Goal: Find specific page/section: Find specific page/section

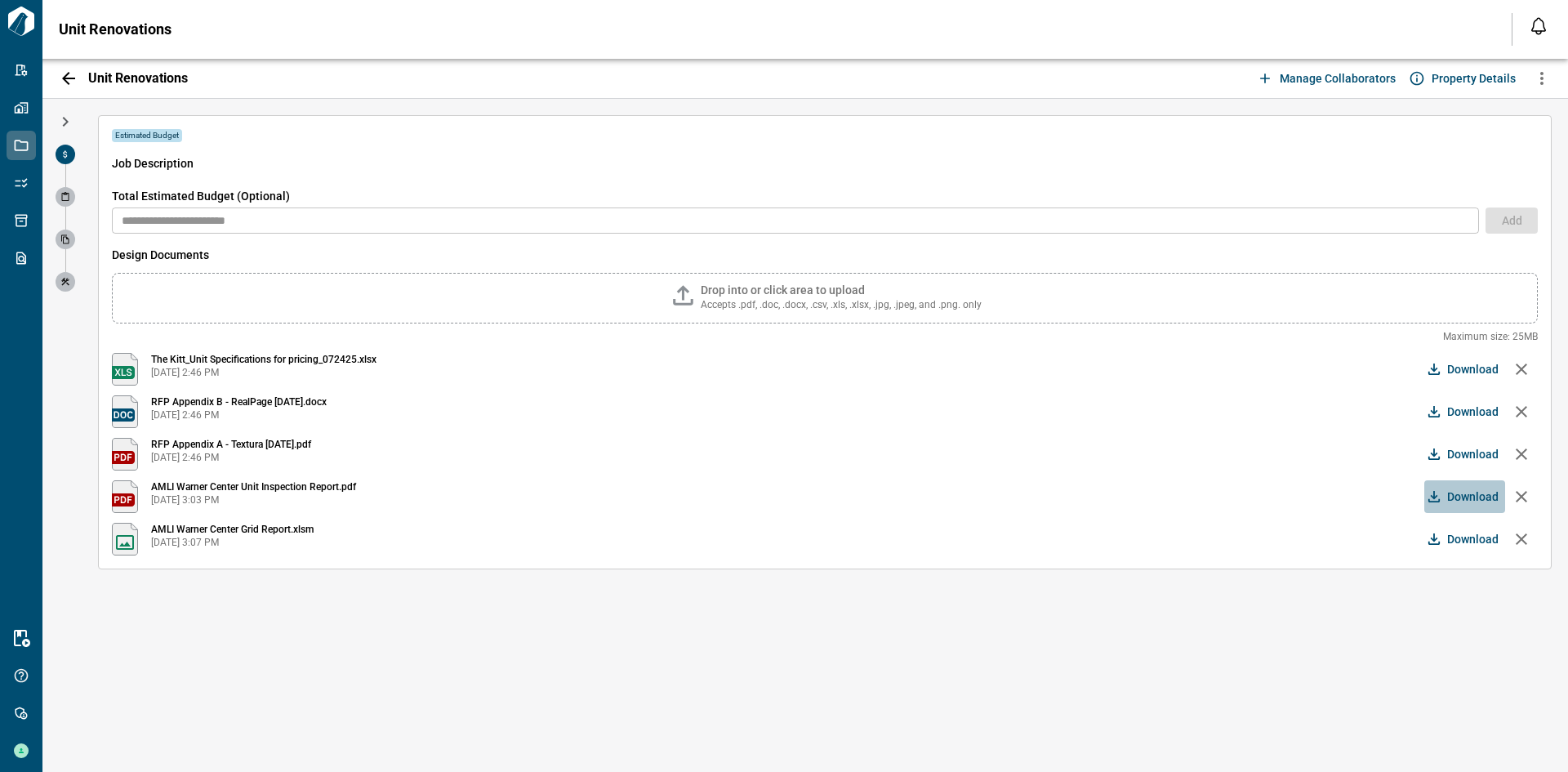
click at [1466, 500] on span "Download" at bounding box center [1473, 496] width 51 height 16
click at [1480, 371] on span "Download" at bounding box center [1473, 368] width 51 height 16
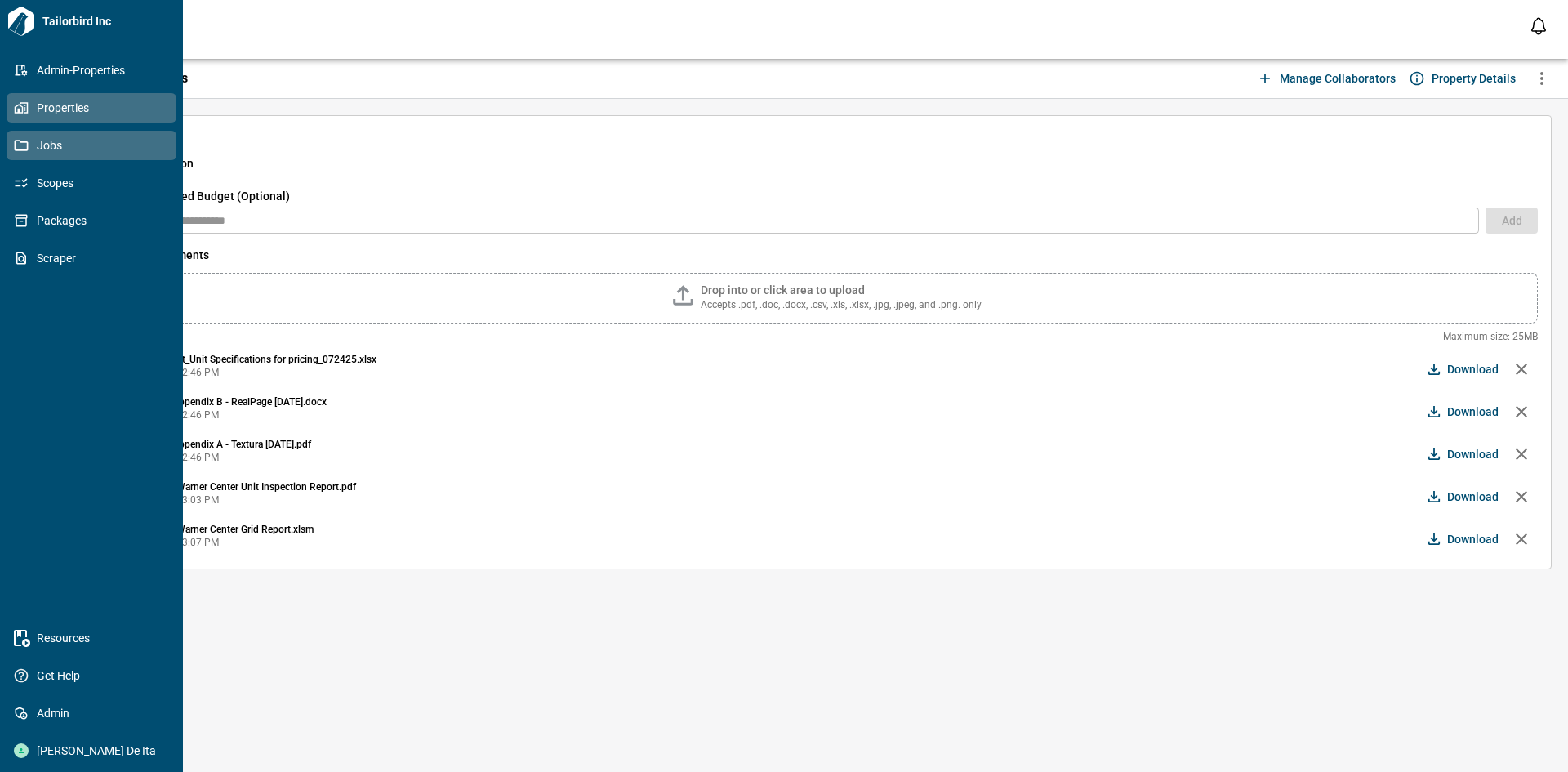
click at [28, 116] on link "Properties" at bounding box center [91, 108] width 170 height 30
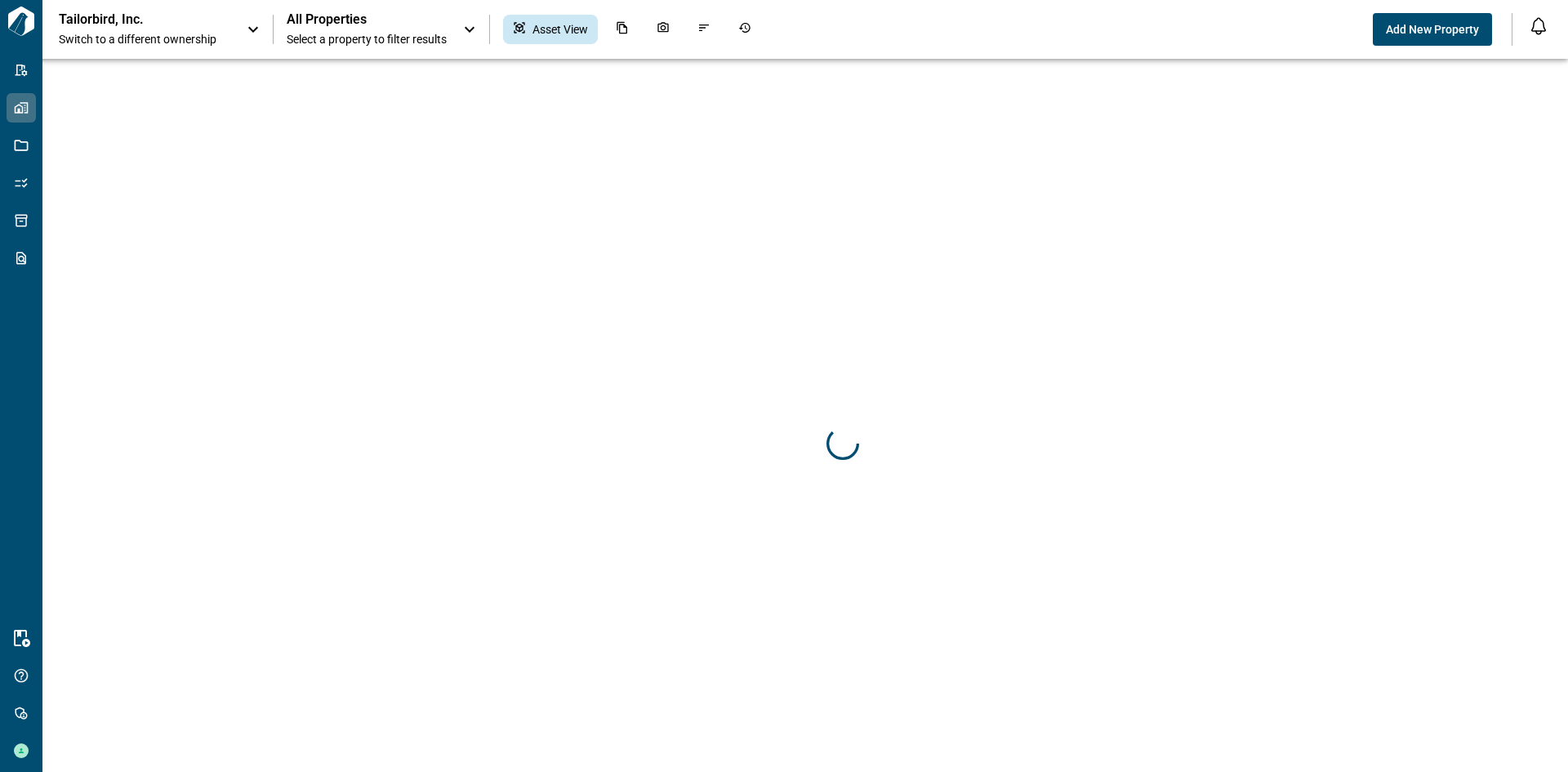
click at [225, 21] on div "Tailorbird, Inc. Switch to a different ownership" at bounding box center [145, 30] width 171 height 36
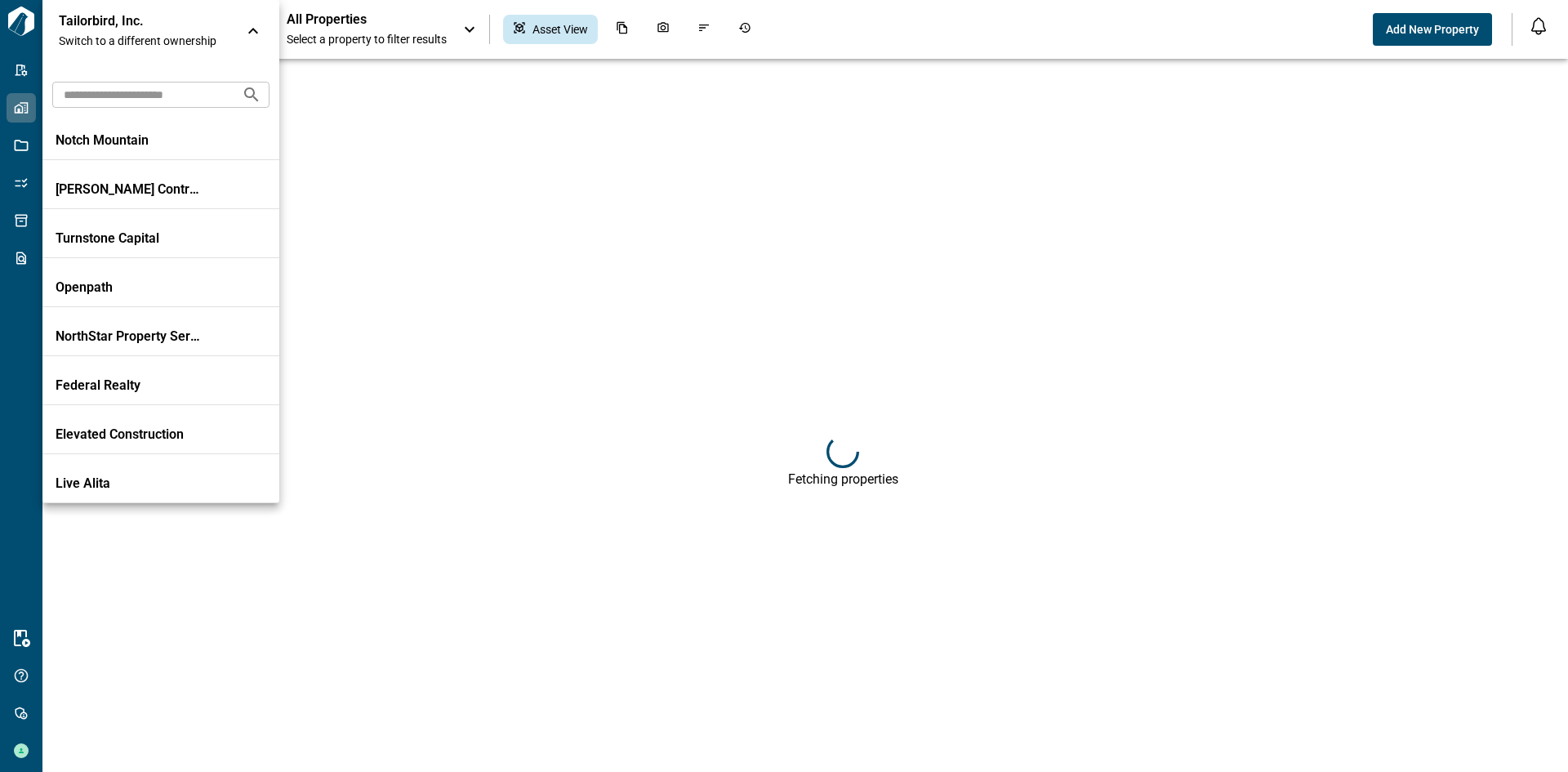
click at [169, 101] on input "text" at bounding box center [140, 94] width 176 height 30
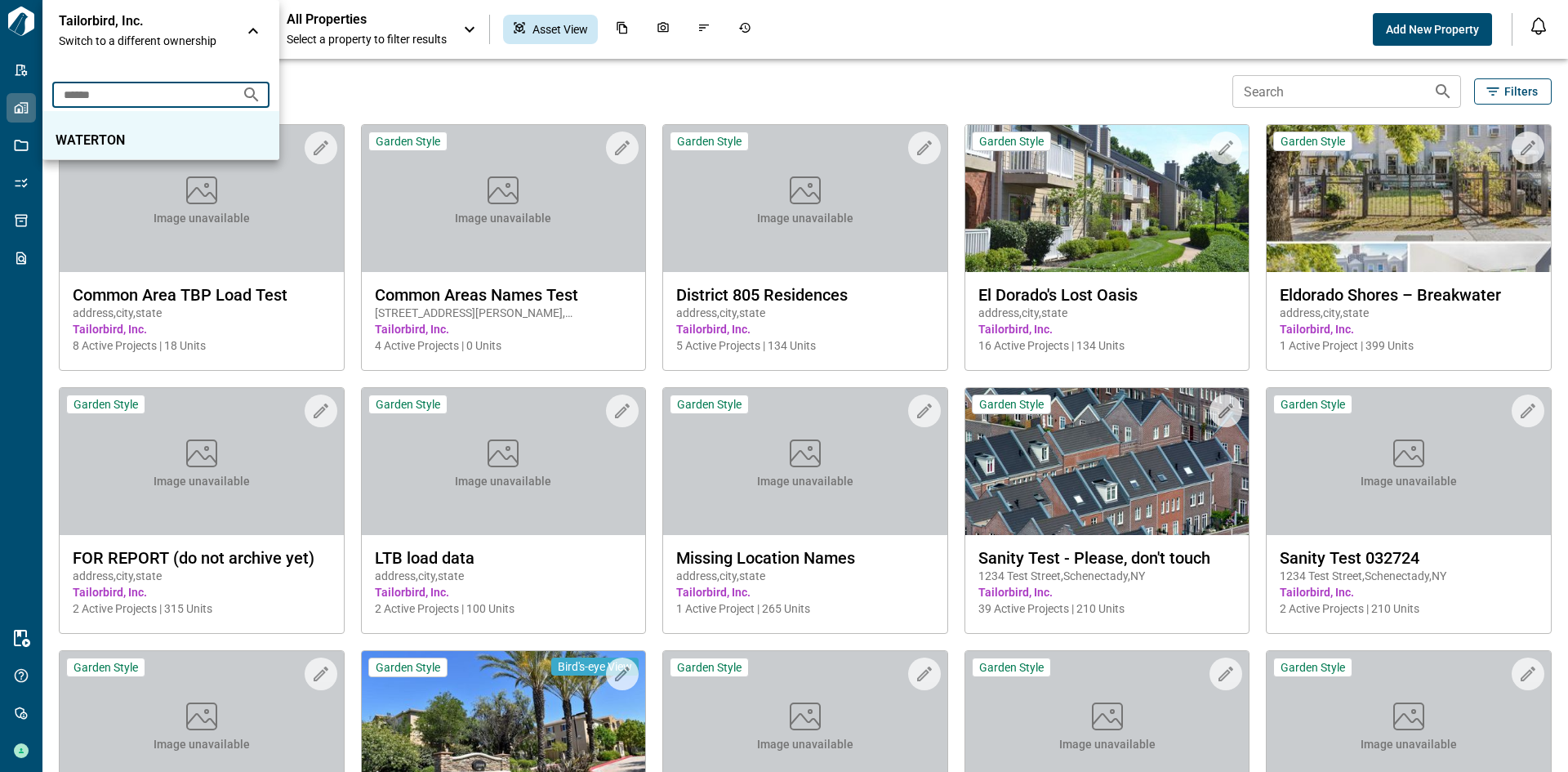
type input "******"
click at [149, 129] on li "WATERTON" at bounding box center [161, 135] width 237 height 49
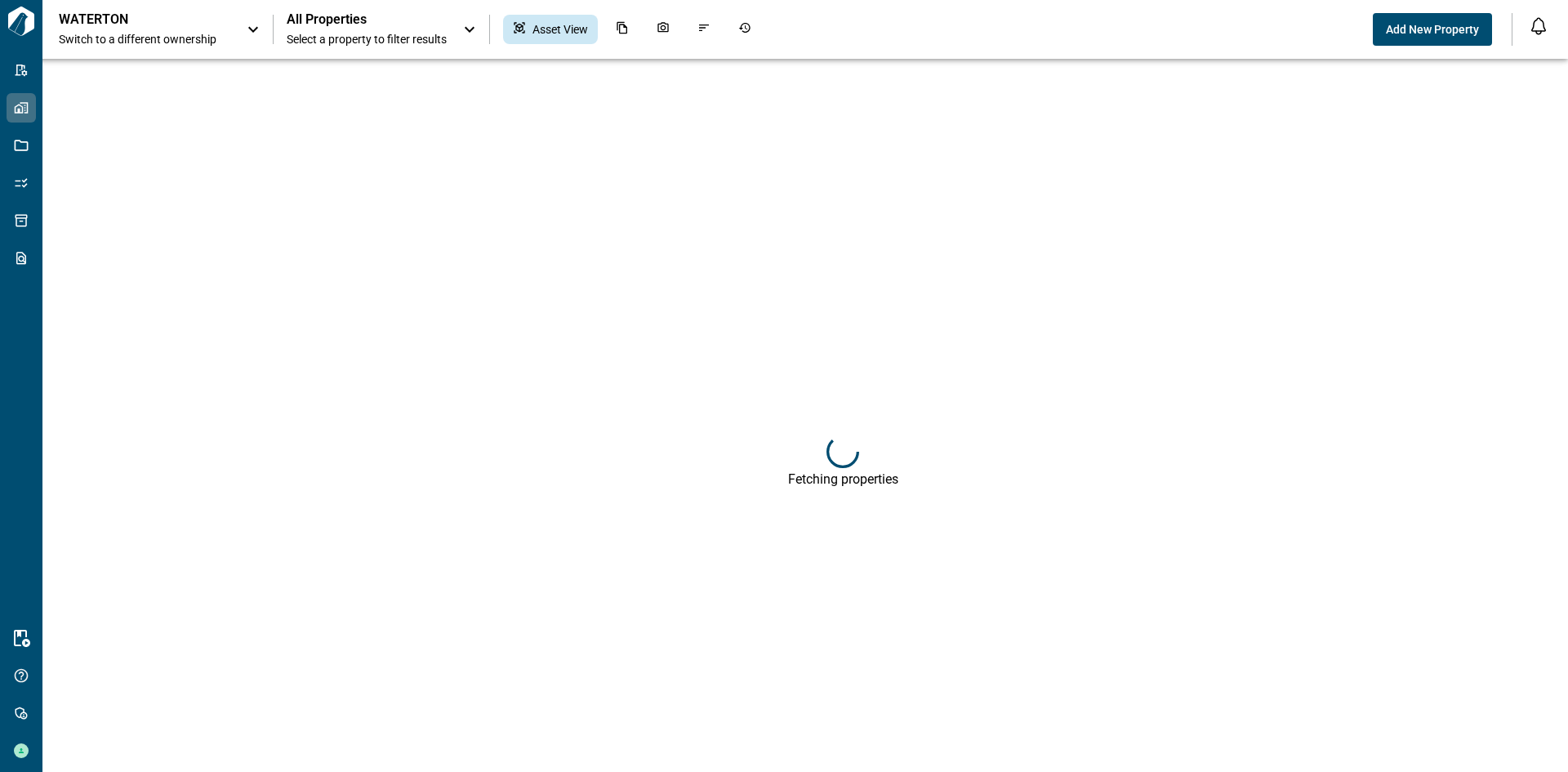
click at [352, 30] on div "All Properties Select a property to filter results" at bounding box center [366, 30] width 160 height 36
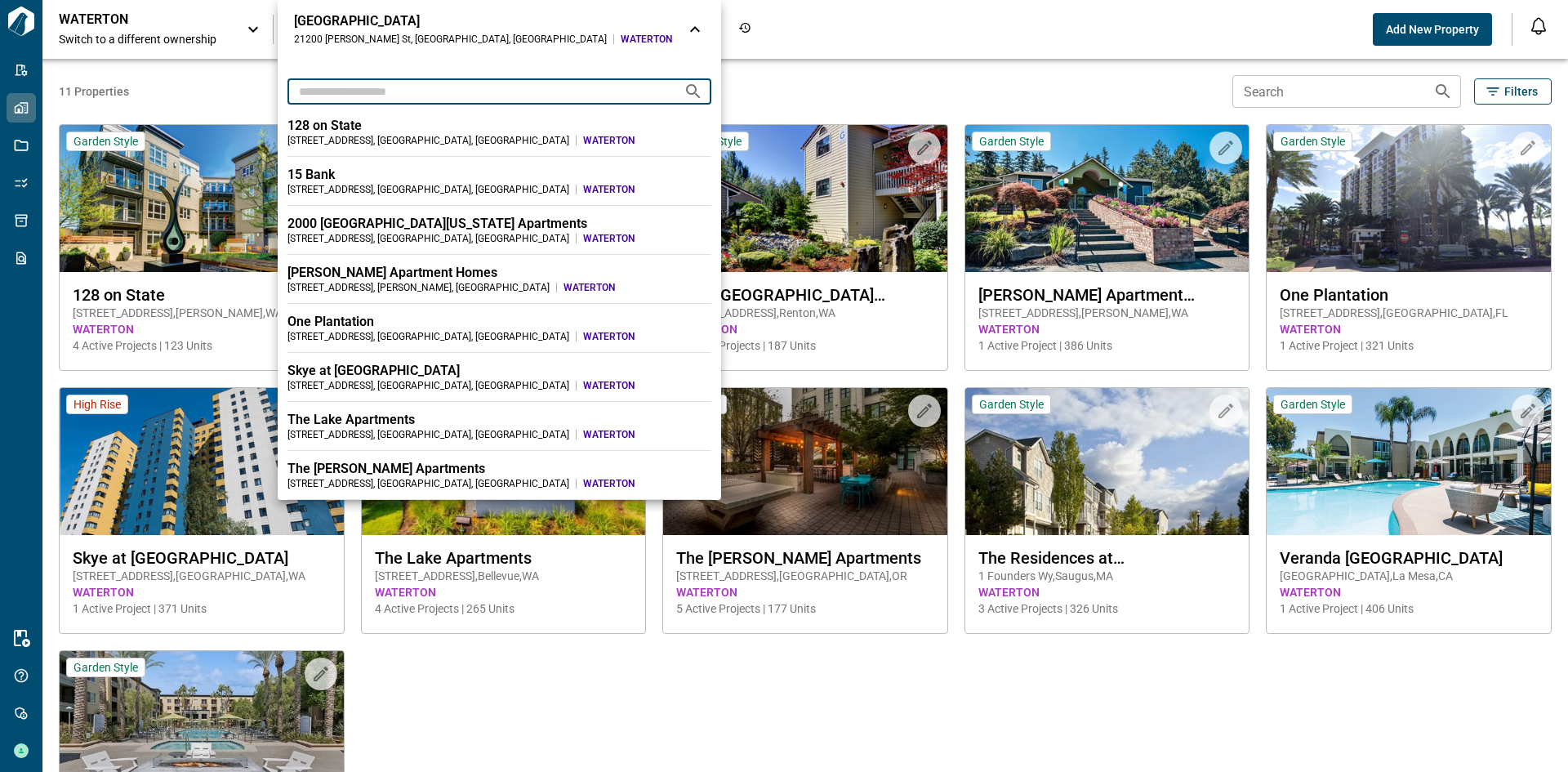
click at [361, 97] on input "text" at bounding box center [479, 91] width 383 height 30
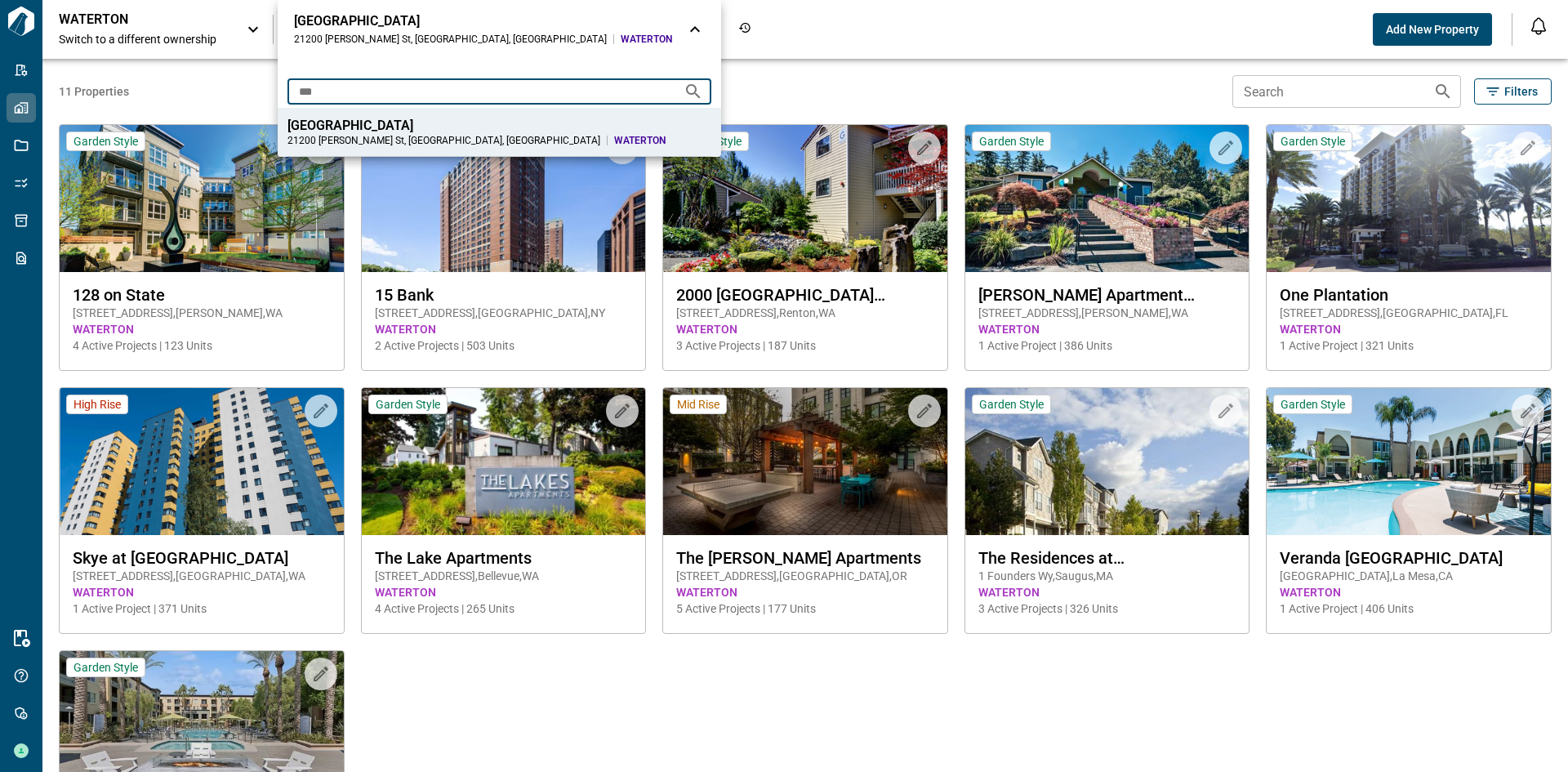
type input "***"
click at [341, 125] on div "[GEOGRAPHIC_DATA]" at bounding box center [499, 126] width 423 height 16
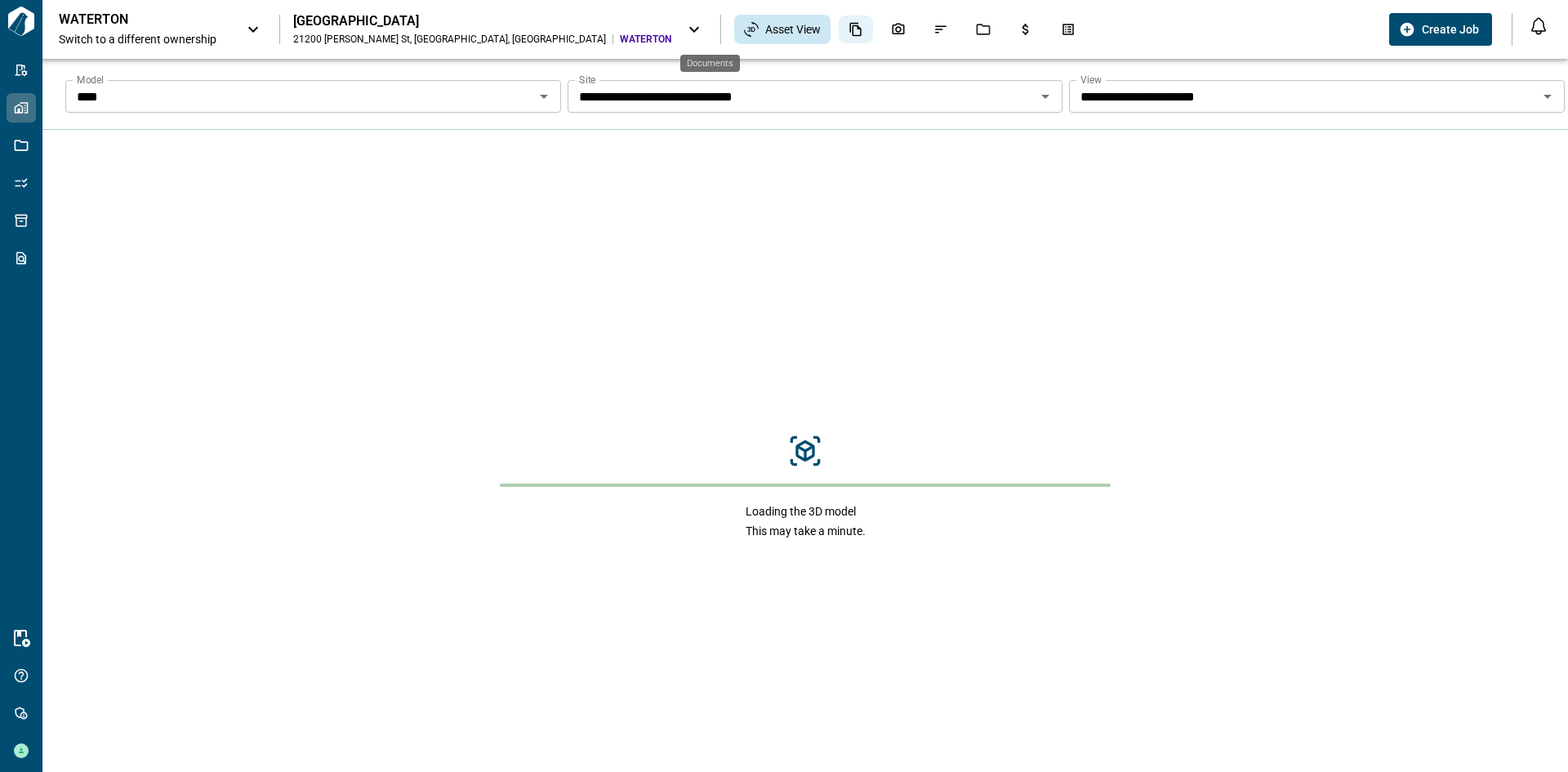
click at [849, 32] on icon "Documents" at bounding box center [855, 29] width 14 height 14
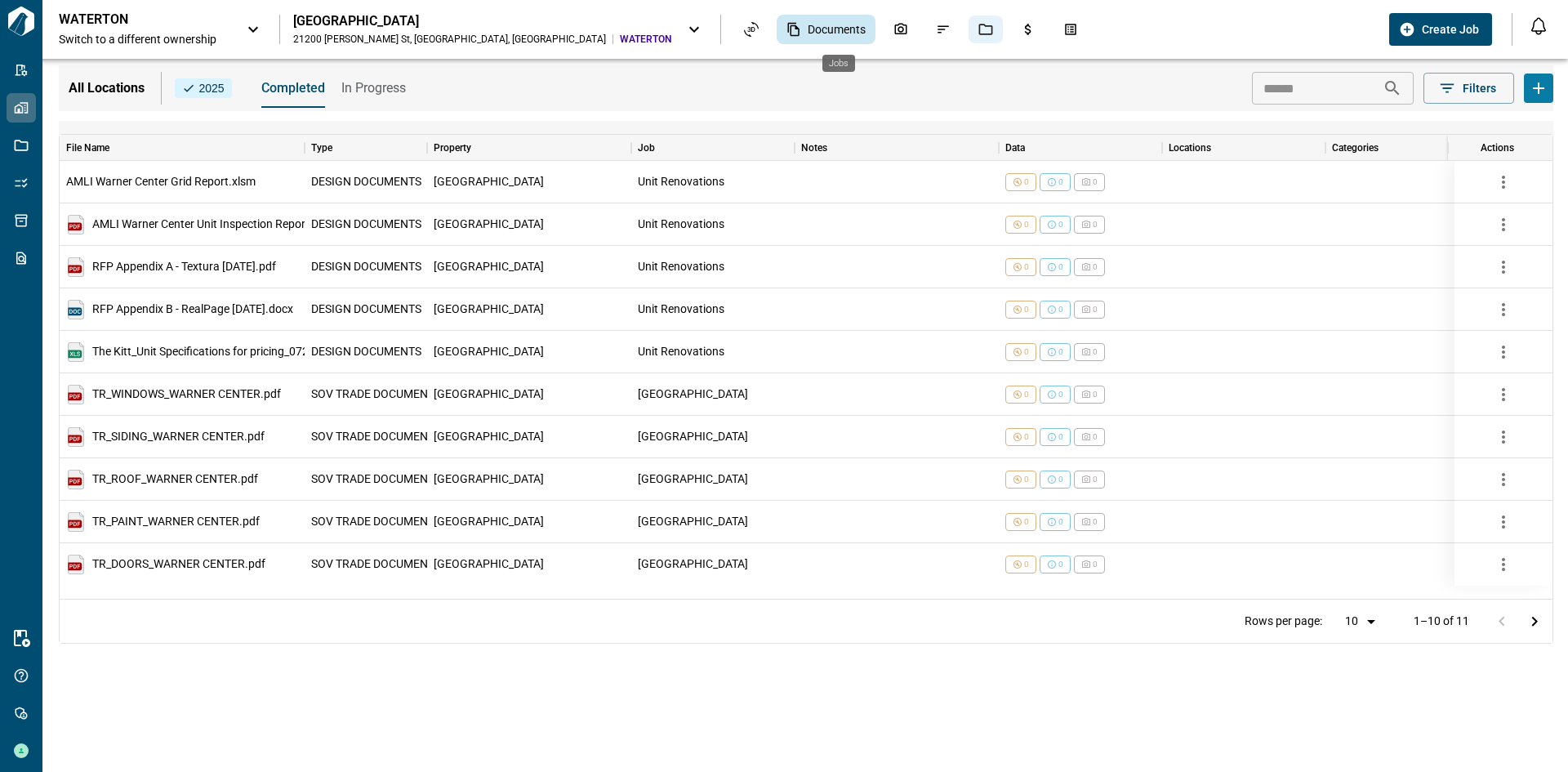
click at [969, 37] on div "Jobs" at bounding box center [986, 29] width 34 height 28
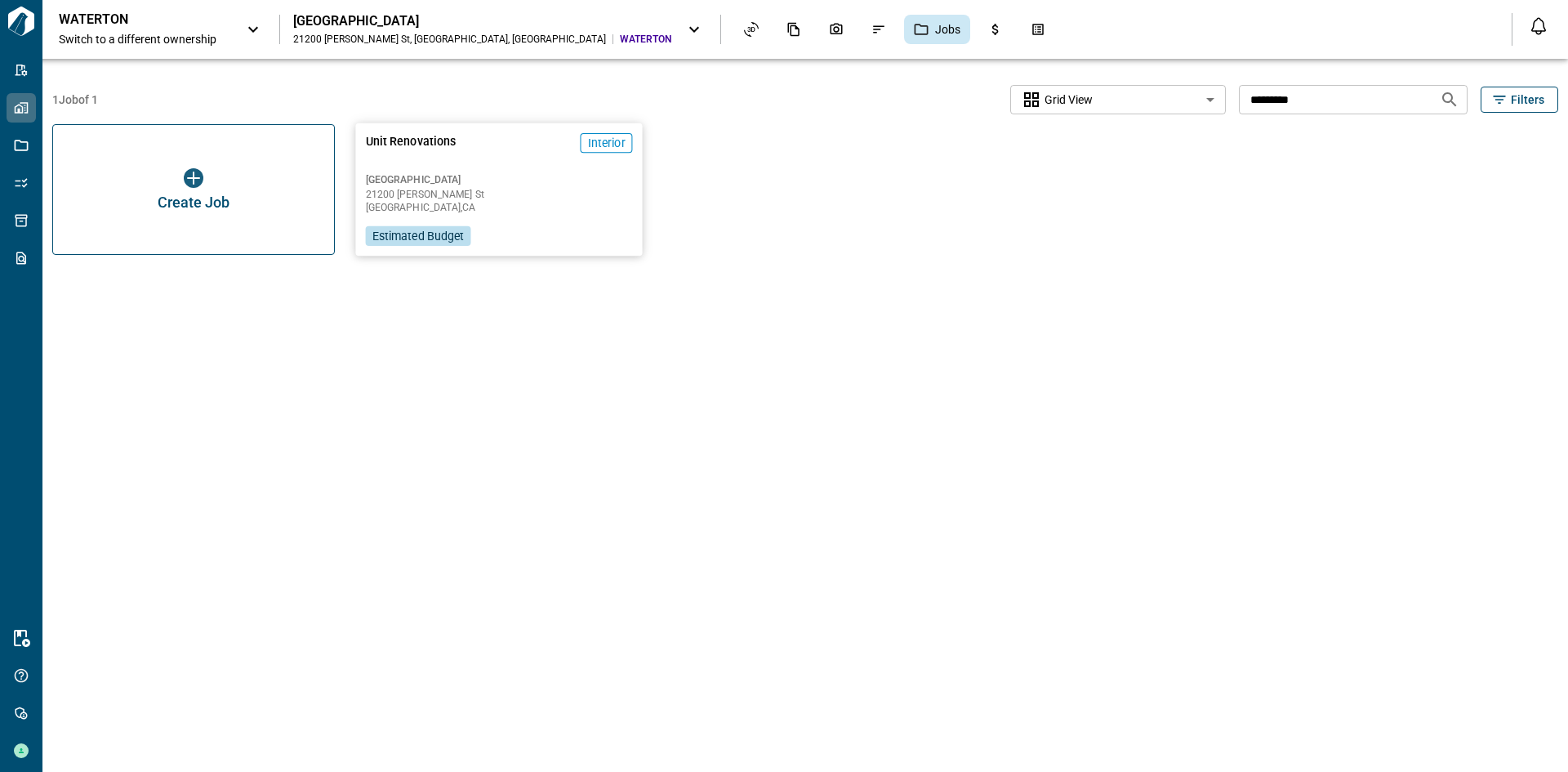
click at [512, 188] on div "[GEOGRAPHIC_DATA] [STREET_ADDRESS][PERSON_NAME]" at bounding box center [499, 193] width 267 height 40
